Goal: Information Seeking & Learning: Check status

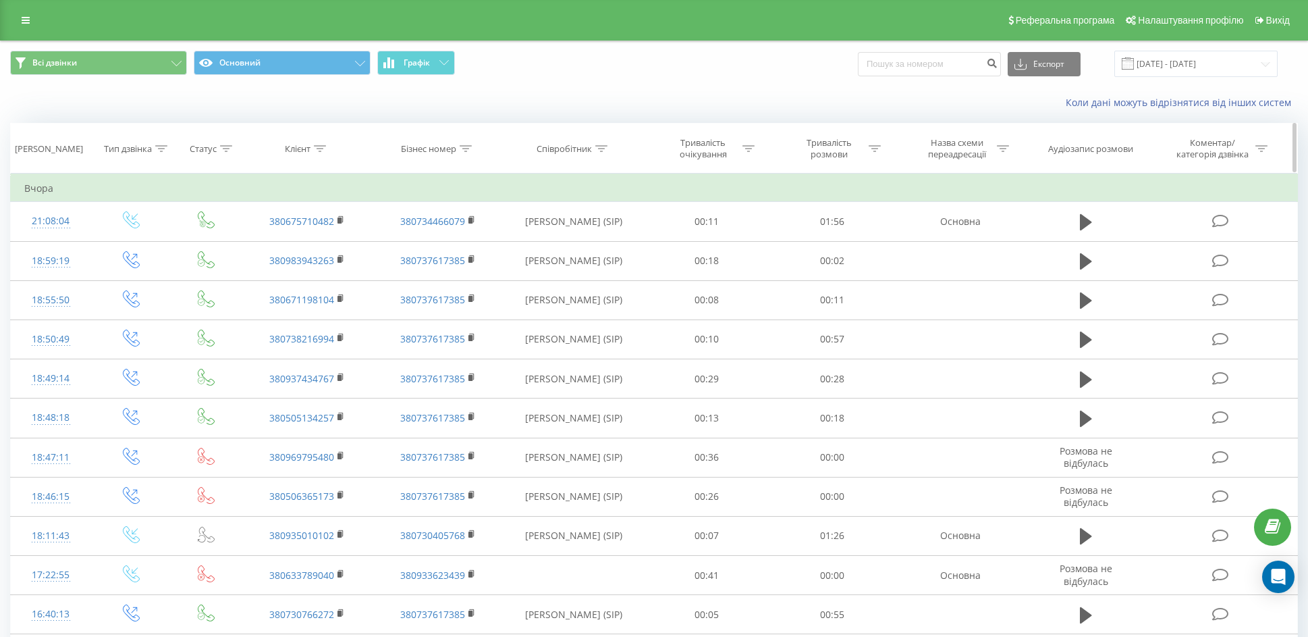
click at [298, 151] on div "Клієнт" at bounding box center [298, 148] width 26 height 11
click at [317, 248] on input "text" at bounding box center [307, 246] width 119 height 24
paste input "380674492774"
type input "380674492774"
click at [338, 277] on span "OK" at bounding box center [336, 271] width 38 height 21
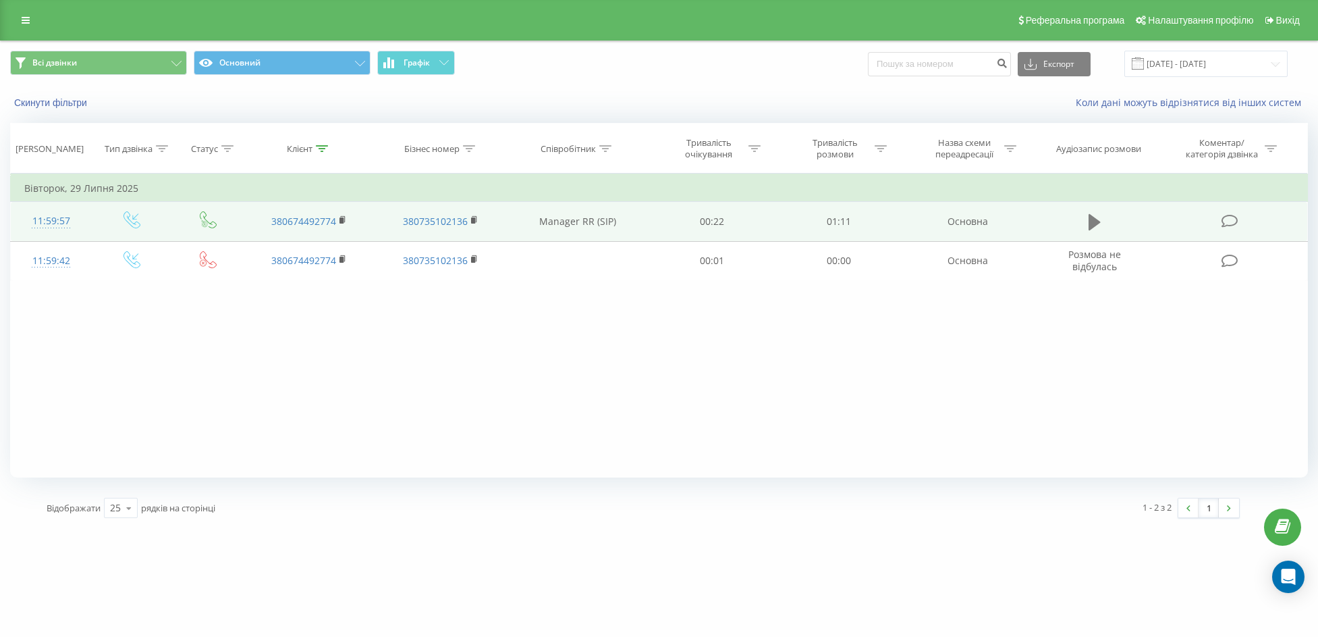
click at [1096, 225] on icon at bounding box center [1095, 222] width 12 height 16
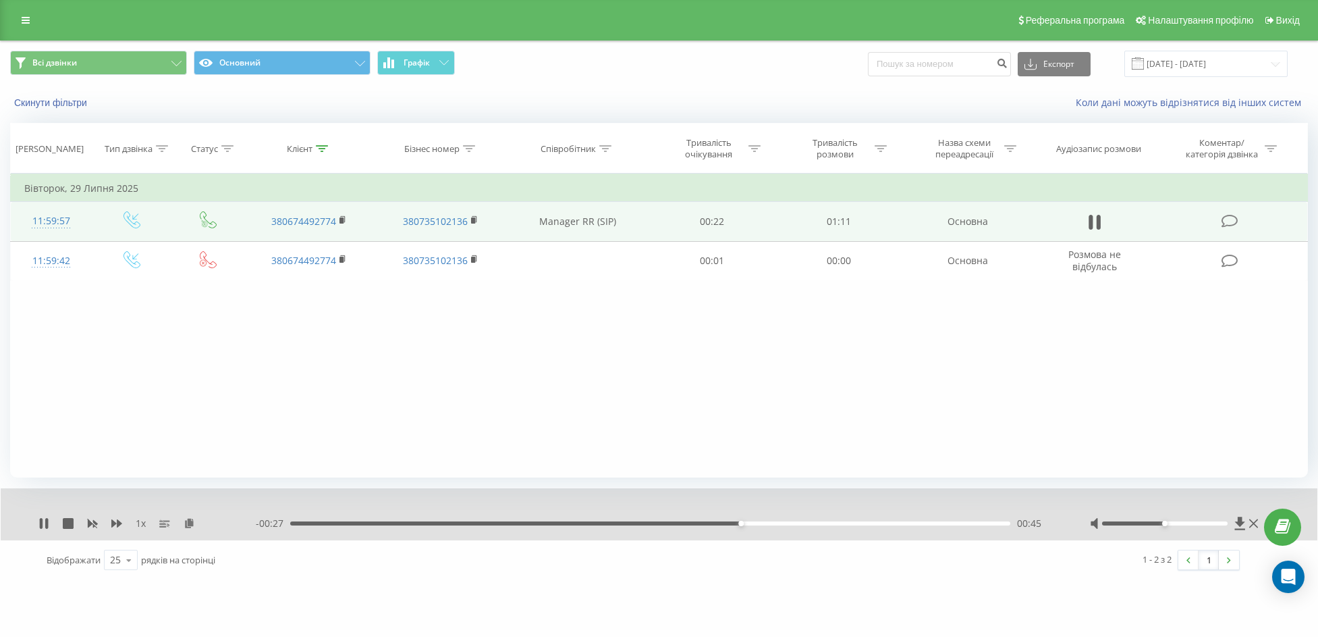
click at [41, 517] on div "1 x" at bounding box center [146, 523] width 217 height 14
click at [41, 518] on icon at bounding box center [41, 523] width 3 height 11
click at [43, 520] on icon at bounding box center [44, 523] width 8 height 11
